Goal: Task Accomplishment & Management: Use online tool/utility

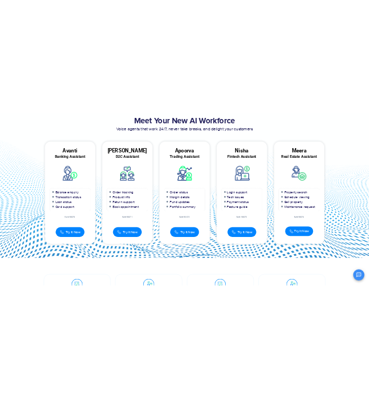
scroll to position [52, 0]
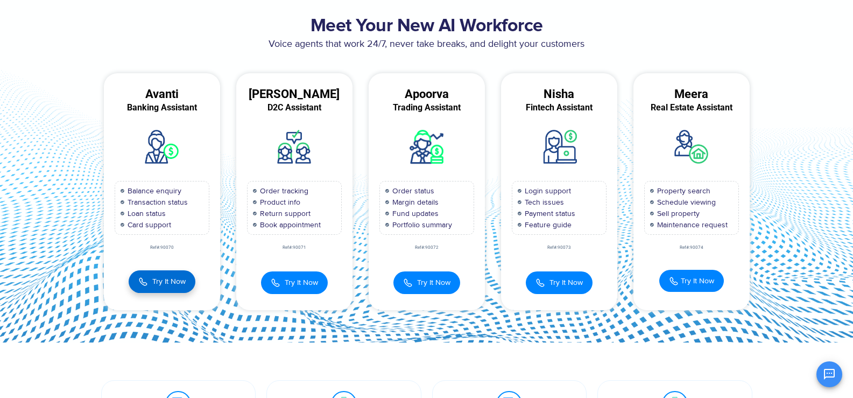
drag, startPoint x: 195, startPoint y: 66, endPoint x: 153, endPoint y: 284, distance: 221.5
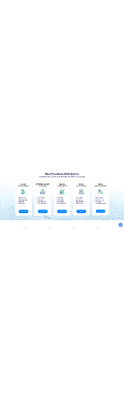
scroll to position [0, 0]
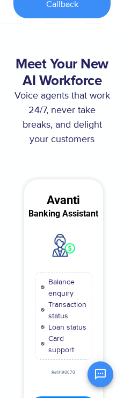
click at [75, 286] on span "Balance enquiry" at bounding box center [66, 287] width 41 height 23
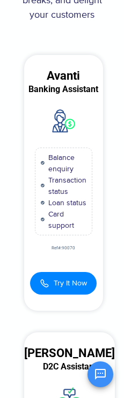
scroll to position [236, 0]
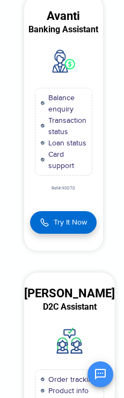
click at [60, 223] on span "Try It Now" at bounding box center [70, 221] width 33 height 11
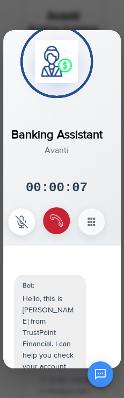
click at [55, 227] on img at bounding box center [57, 220] width 13 height 13
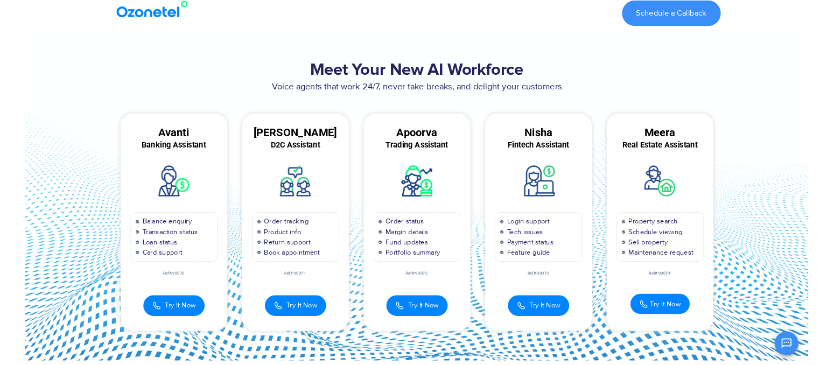
scroll to position [0, 0]
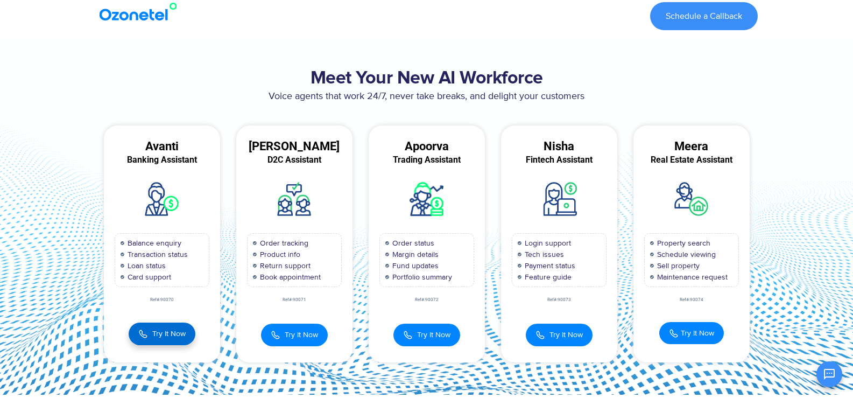
click at [173, 341] on button "Try It Now" at bounding box center [162, 333] width 67 height 23
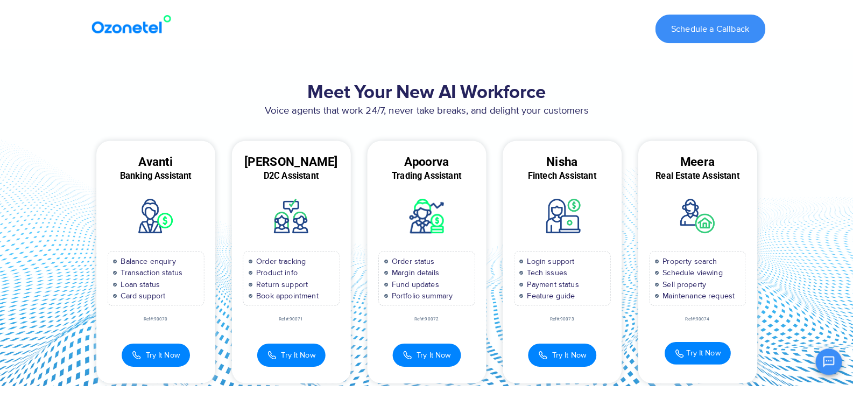
scroll to position [565, 0]
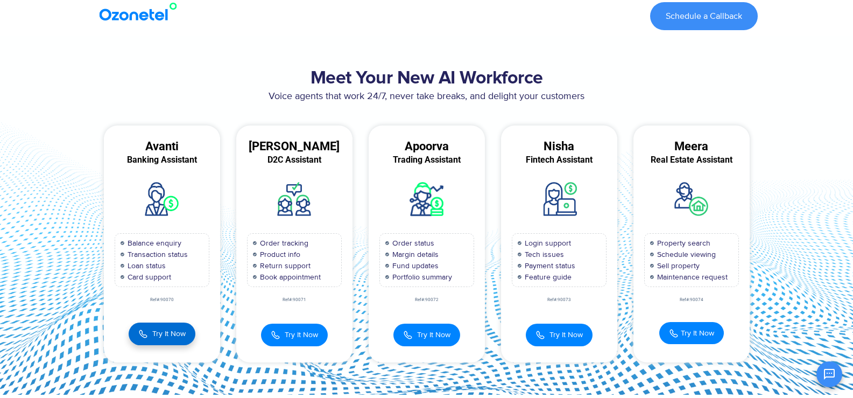
click at [156, 336] on span "Try It Now" at bounding box center [168, 333] width 33 height 11
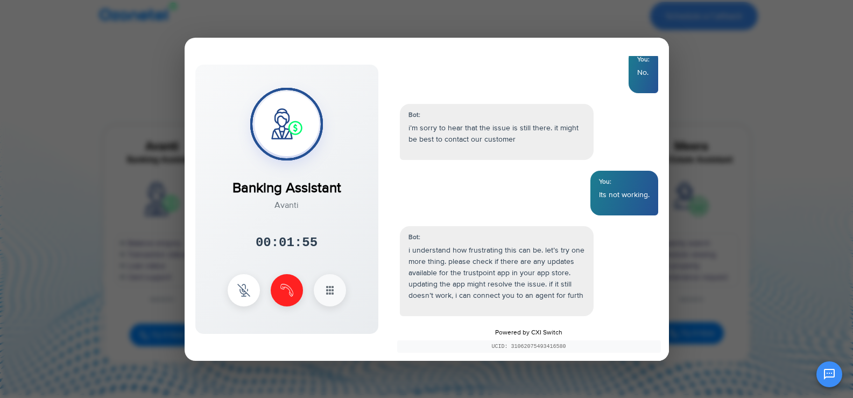
scroll to position [1067, 0]
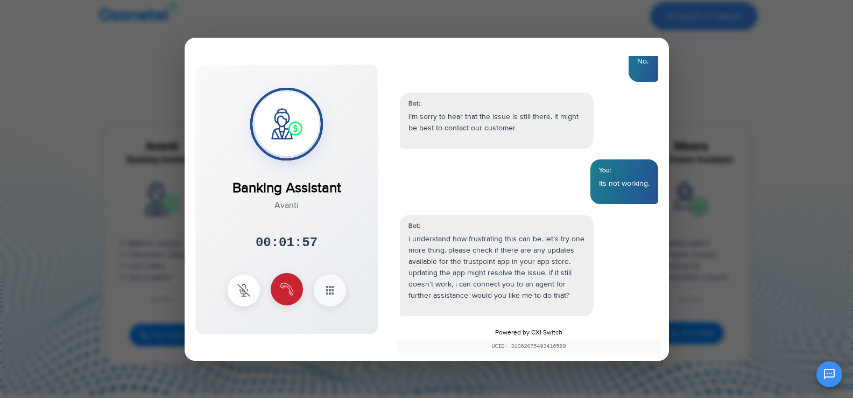
click at [287, 281] on button at bounding box center [287, 289] width 32 height 32
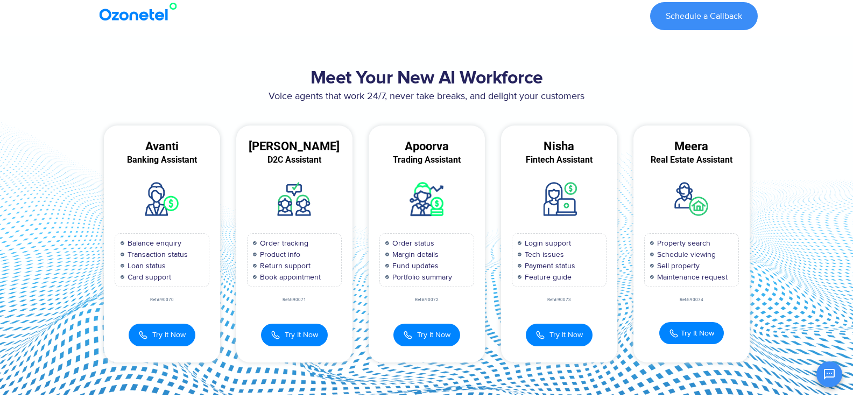
scroll to position [1122, 0]
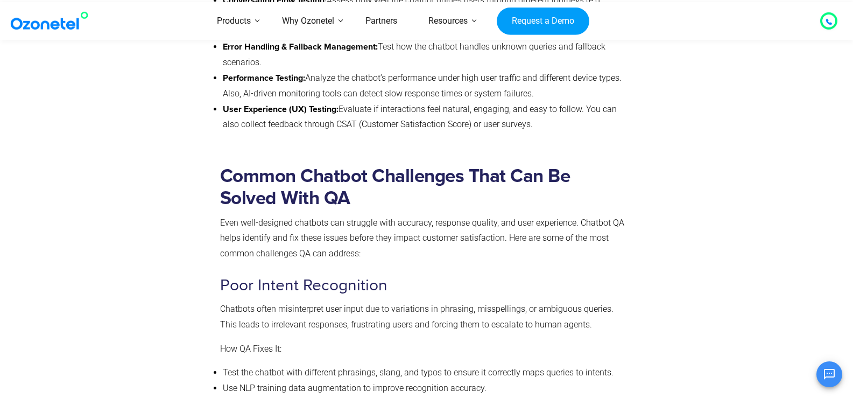
scroll to position [1121, 0]
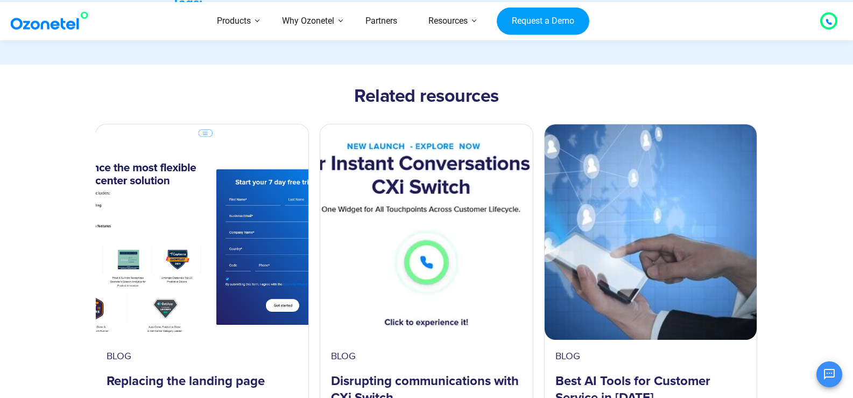
scroll to position [1100, 0]
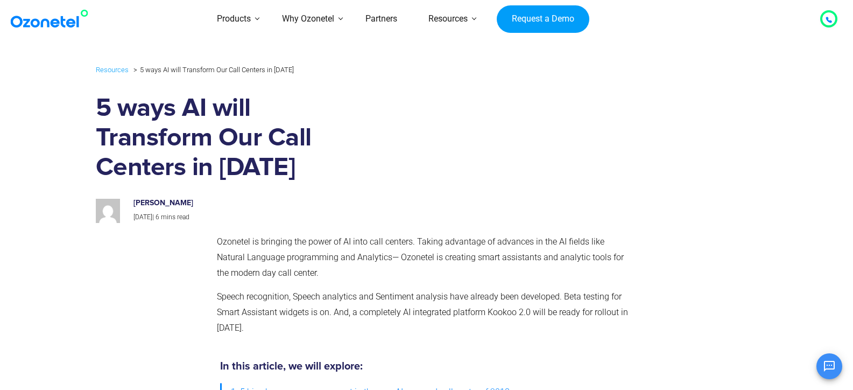
click at [433, 144] on img at bounding box center [406, 144] width 54 height 0
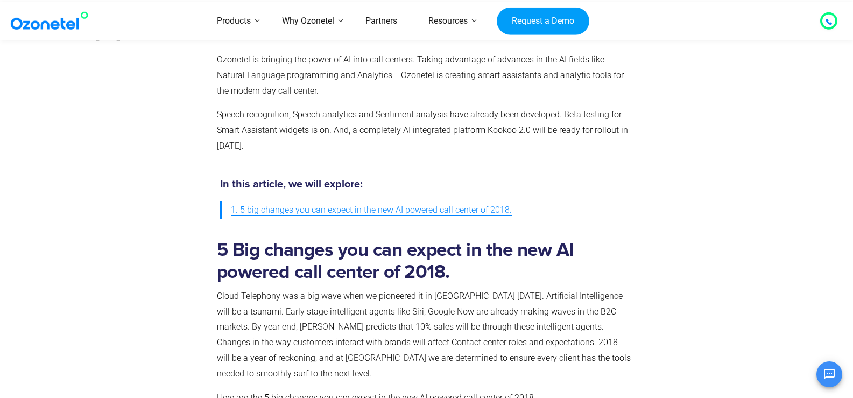
scroll to position [191, 0]
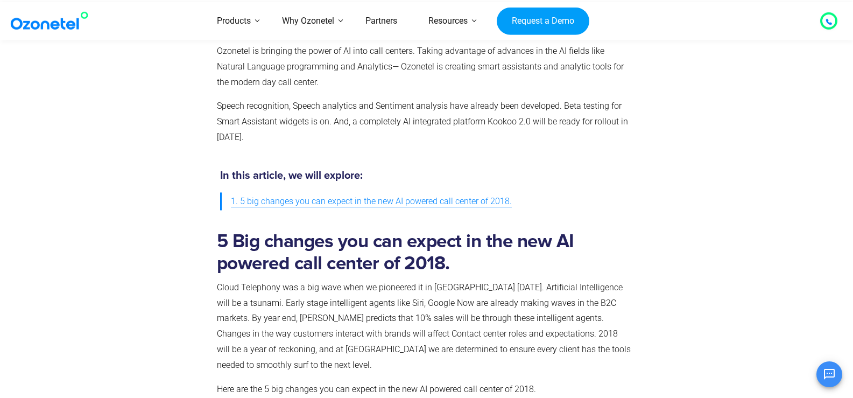
click at [458, 209] on span "1. 5 big changes you can expect in the new AI powered call center of 2018." at bounding box center [371, 202] width 281 height 16
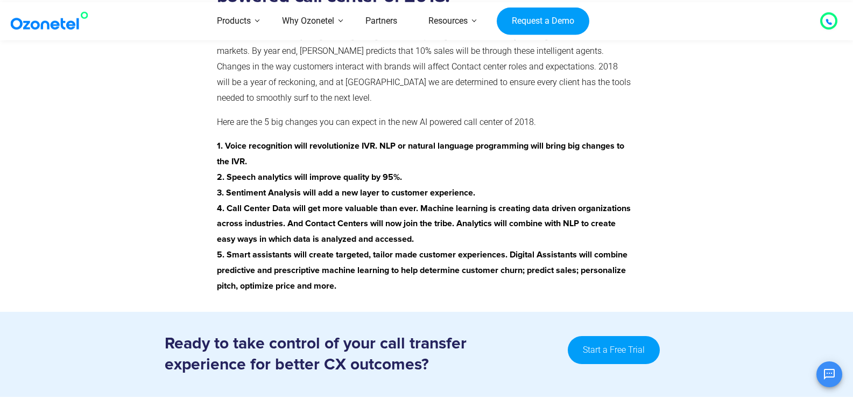
scroll to position [460, 0]
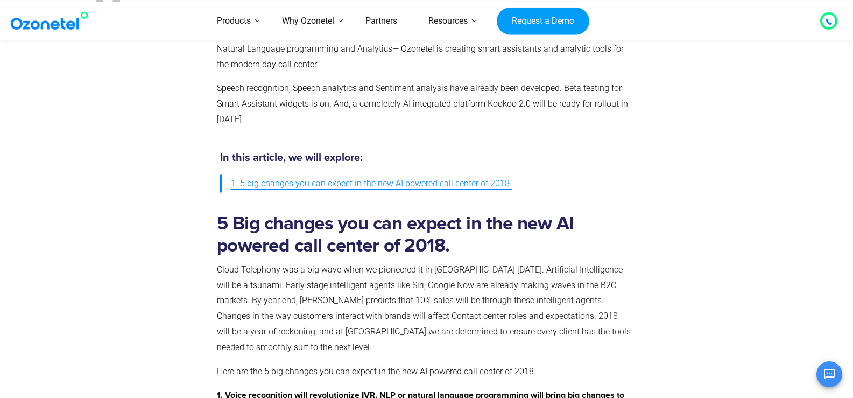
scroll to position [191, 0]
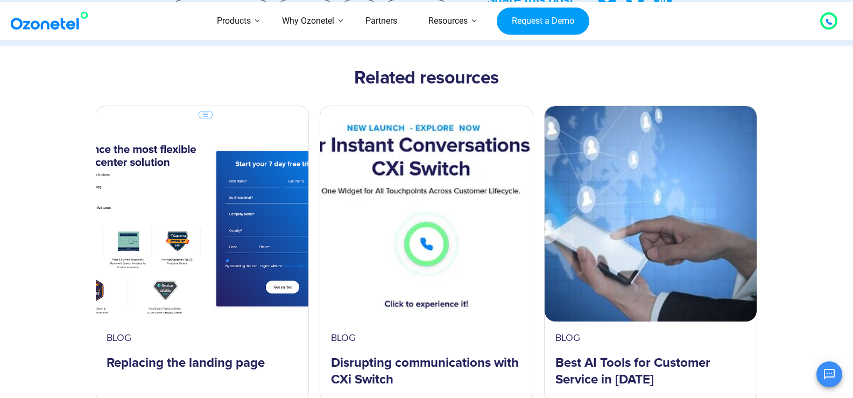
scroll to position [1100, 0]
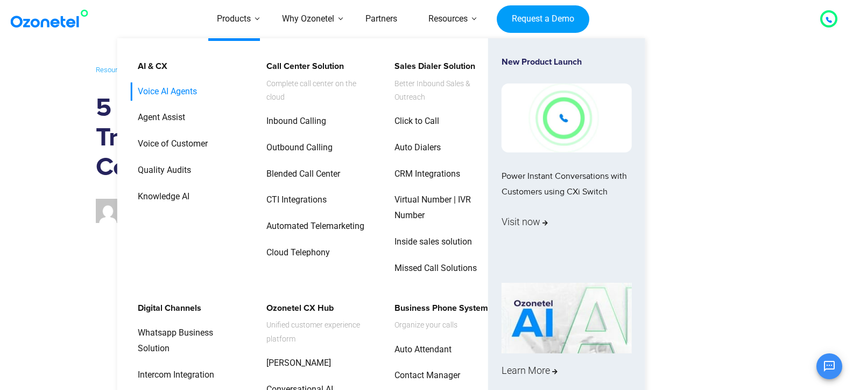
click at [191, 94] on link "Voice AI Agents" at bounding box center [165, 91] width 68 height 19
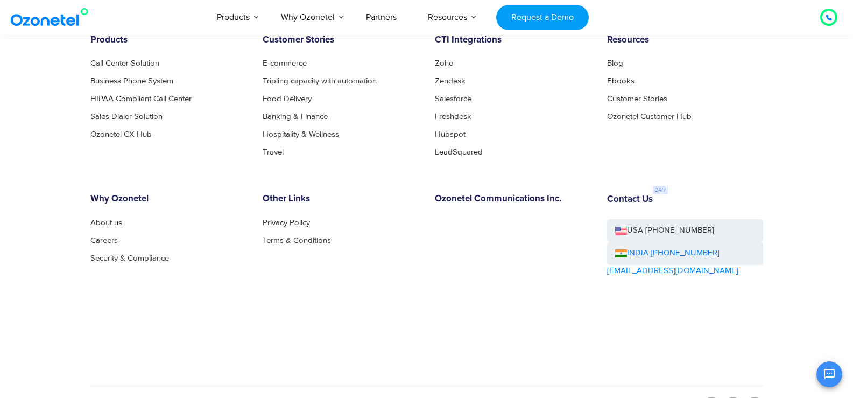
scroll to position [2291, 0]
